Goal: Go to known website: Access a specific website the user already knows

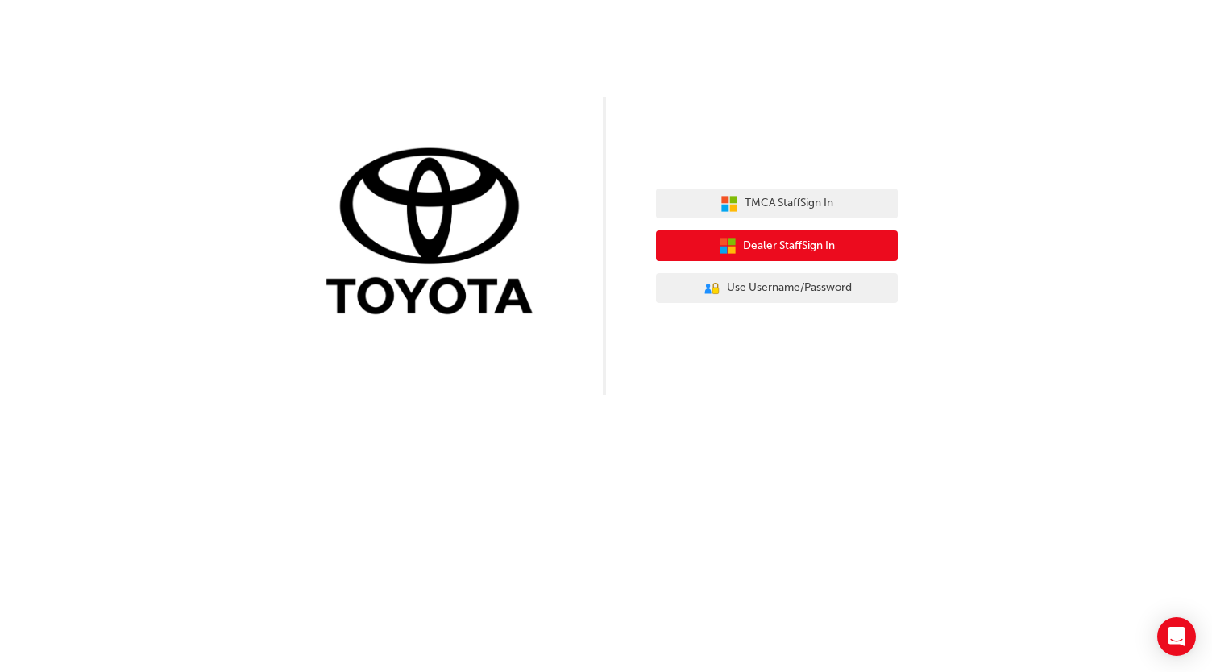
click at [860, 258] on button "Dealer Staff Sign In" at bounding box center [777, 245] width 242 height 31
